Goal: Transaction & Acquisition: Purchase product/service

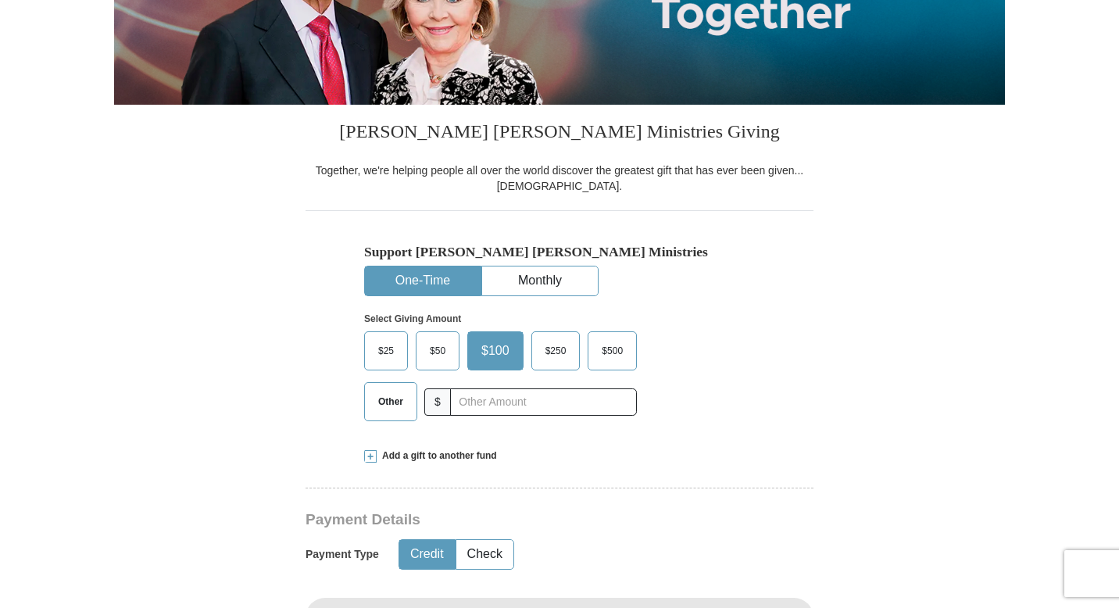
scroll to position [316, 0]
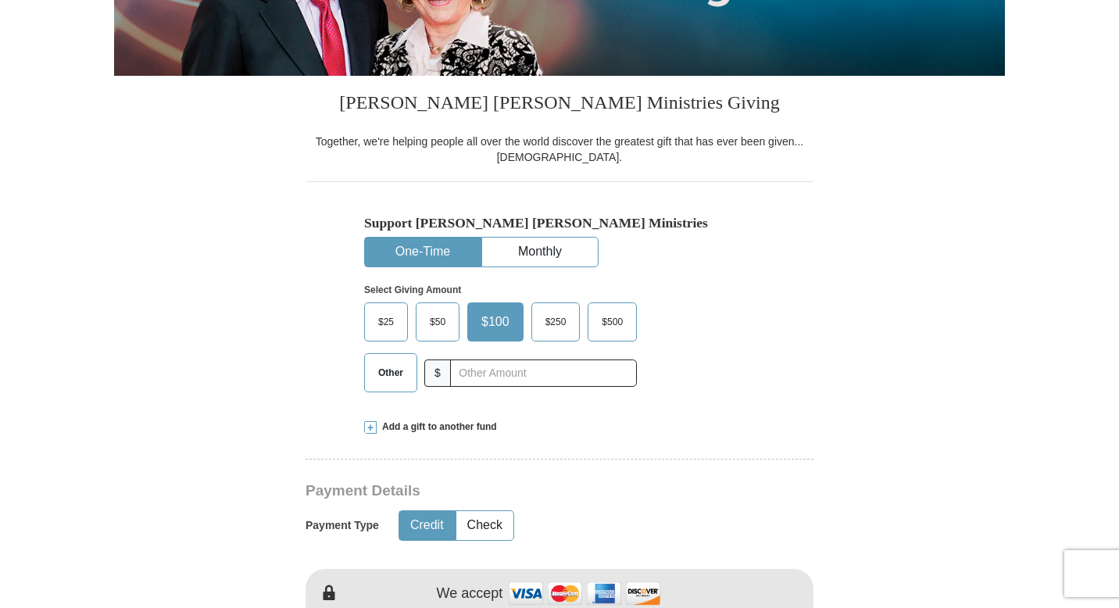
click at [439, 328] on span "$50" at bounding box center [437, 321] width 31 height 23
click at [0, 0] on input "$50" at bounding box center [0, 0] width 0 height 0
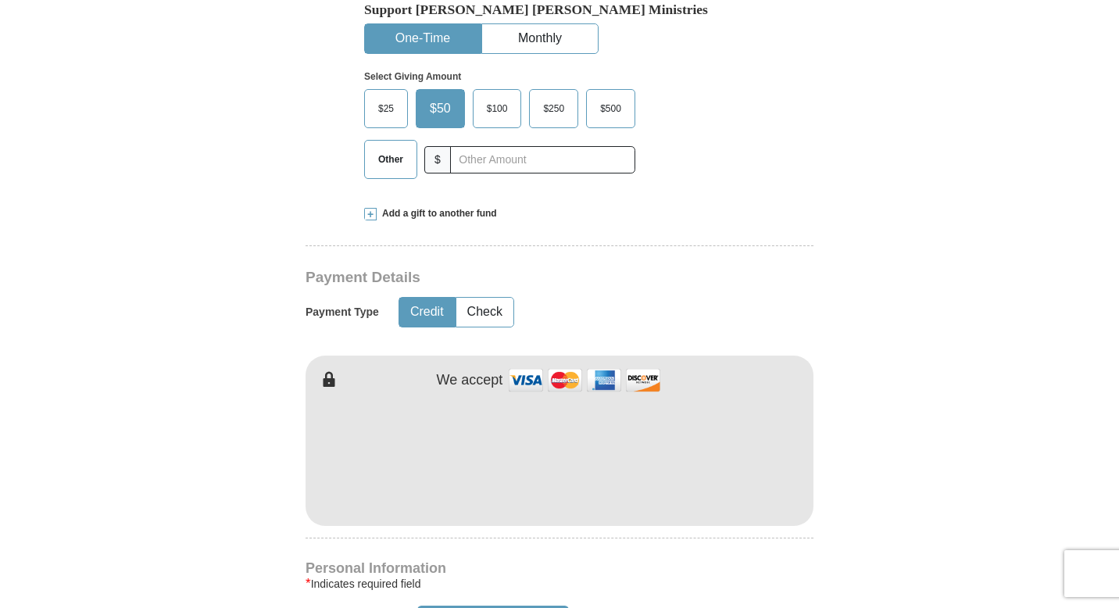
scroll to position [531, 0]
type input "[PERSON_NAME]"
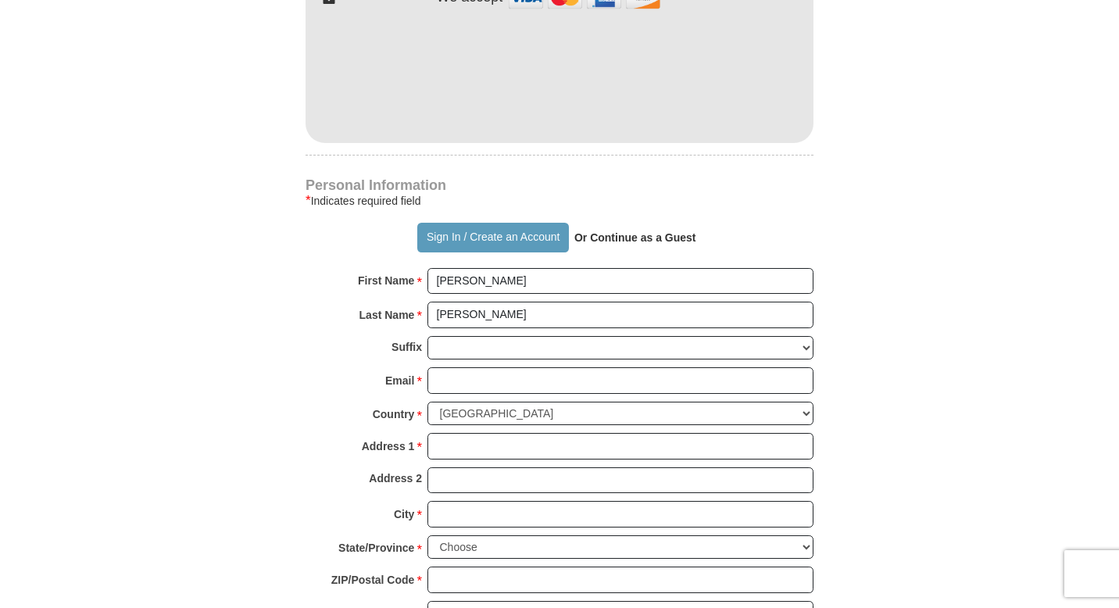
scroll to position [915, 0]
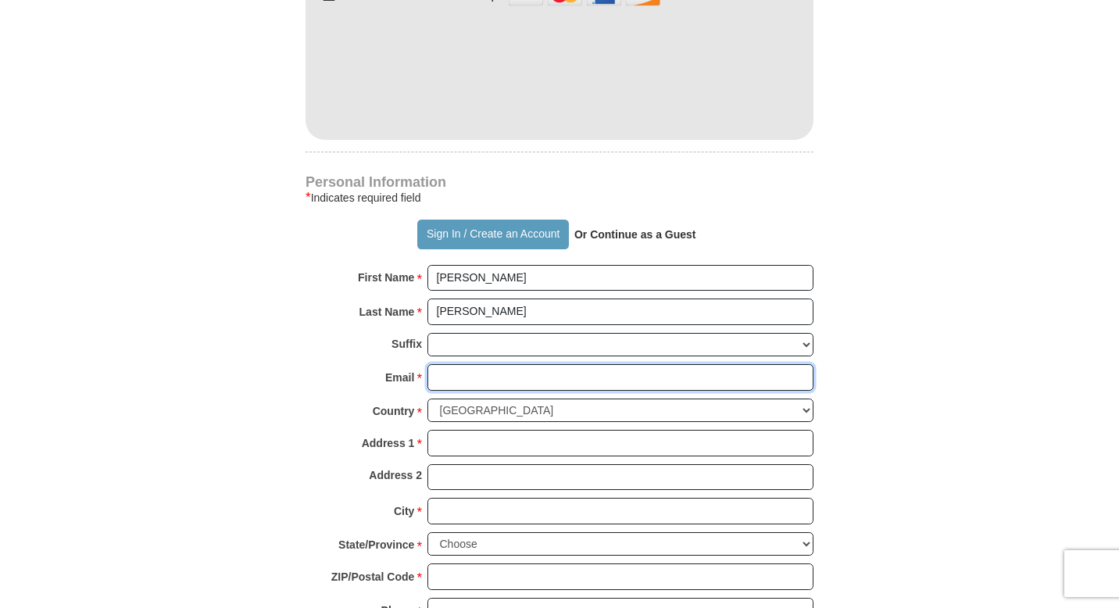
click at [493, 385] on input "Email *" at bounding box center [621, 377] width 386 height 27
type input "[EMAIL_ADDRESS][DOMAIN_NAME]"
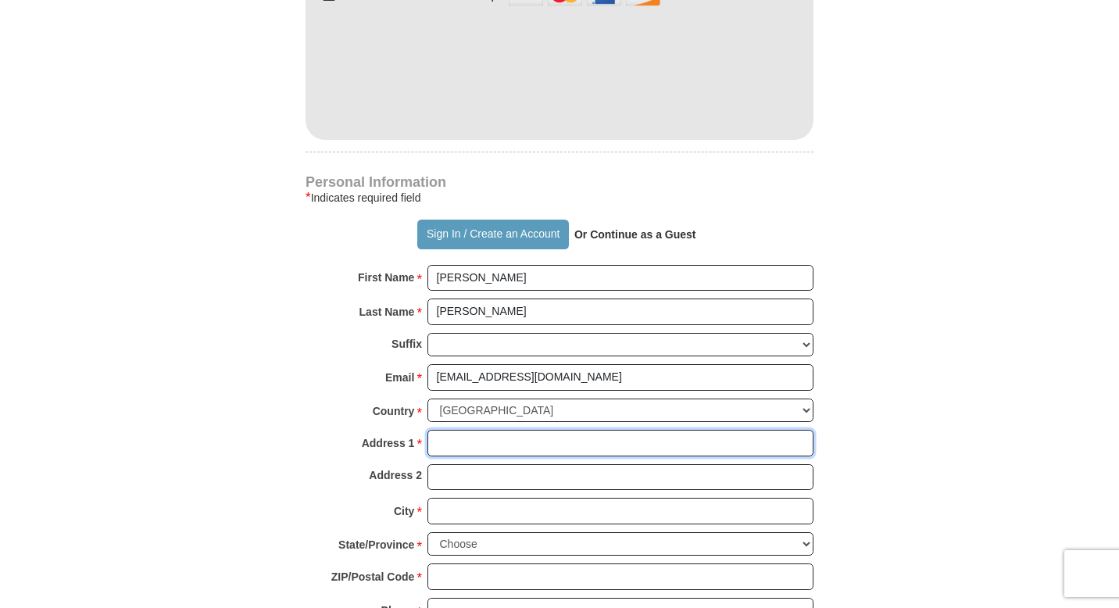
type input "[STREET_ADDRESS]"
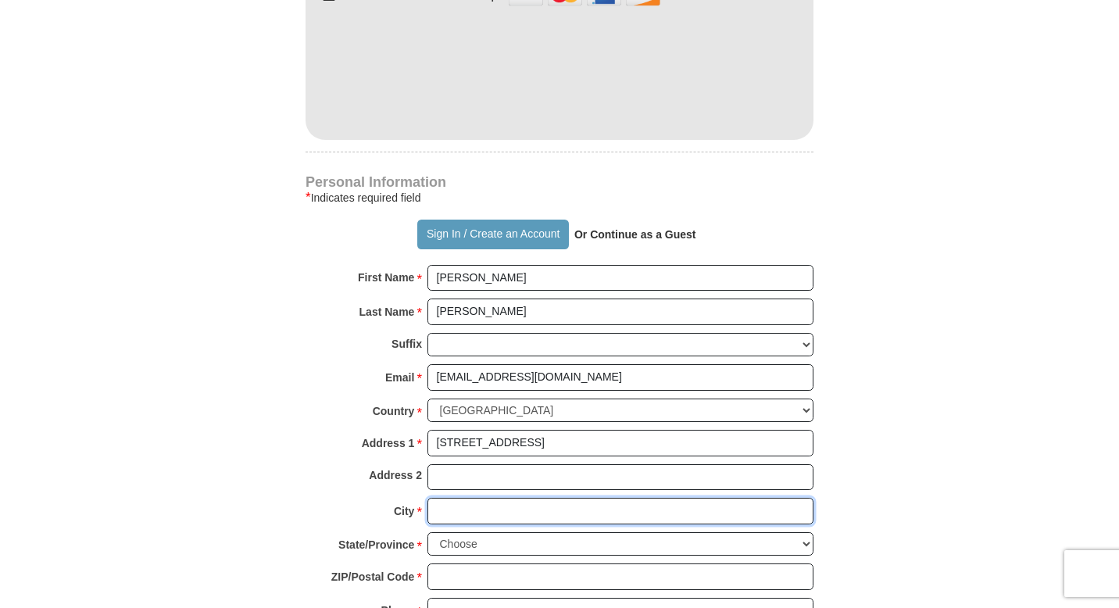
type input "[GEOGRAPHIC_DATA]"
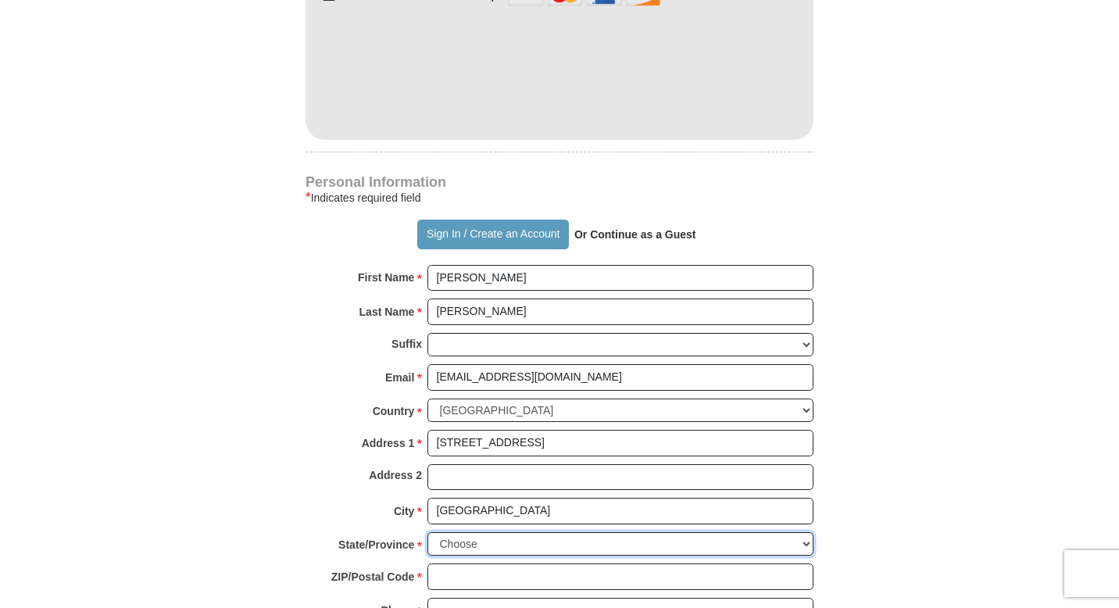
select select "NJ"
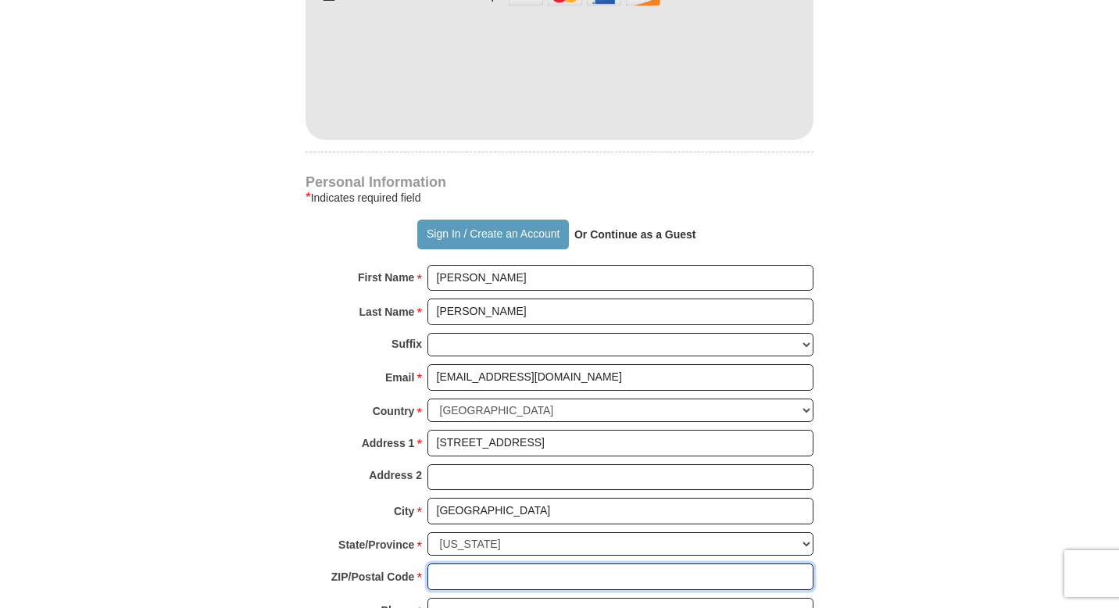
type input "08030"
type input "8565774316"
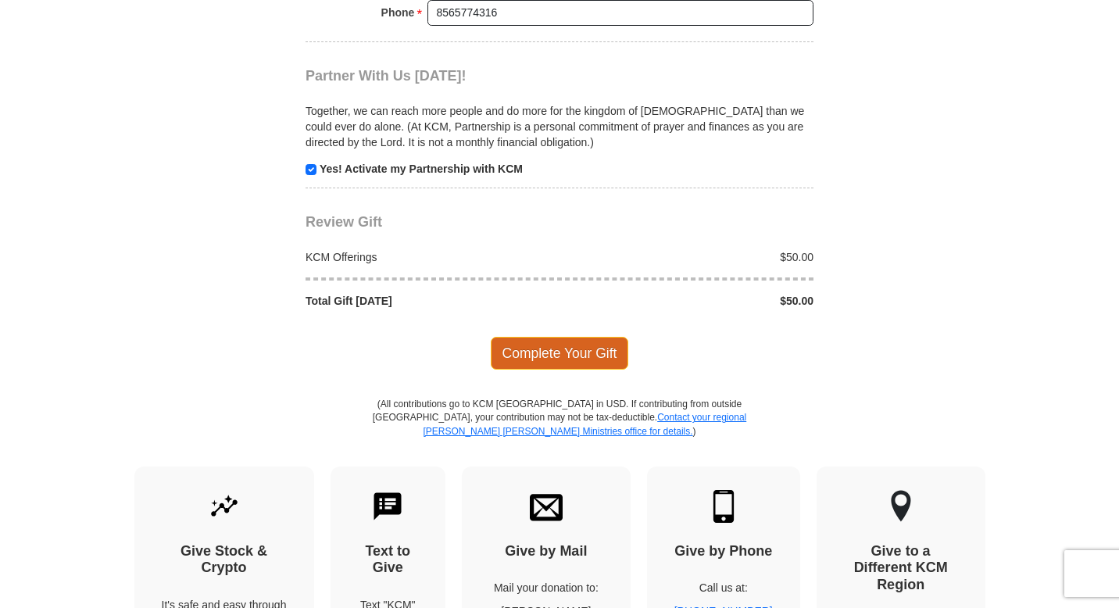
scroll to position [1515, 0]
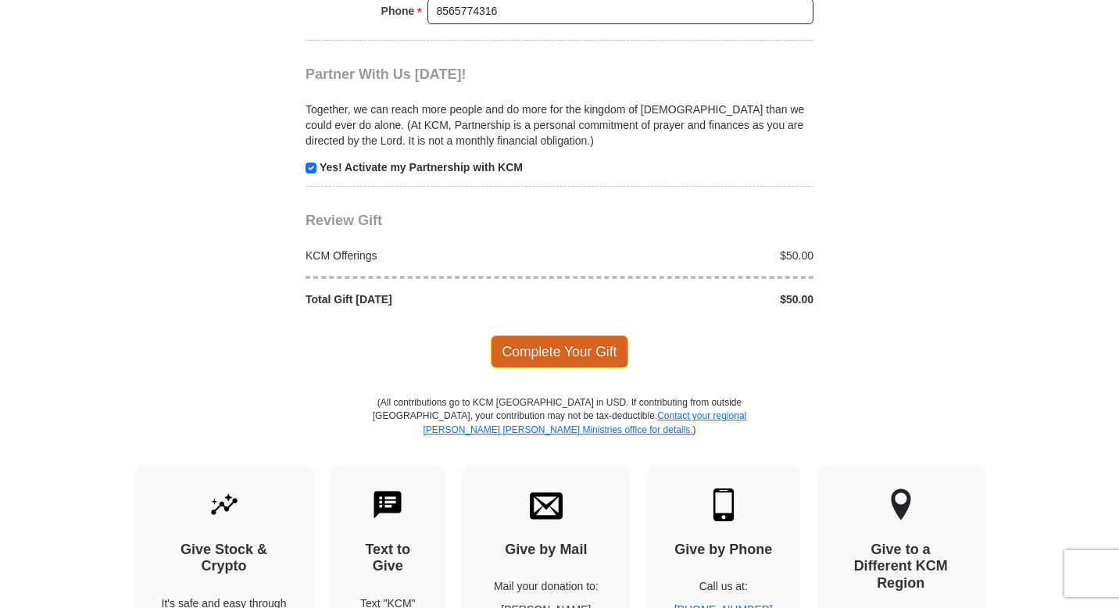
click at [564, 351] on span "Complete Your Gift" at bounding box center [560, 351] width 138 height 33
